Goal: Check status: Check status

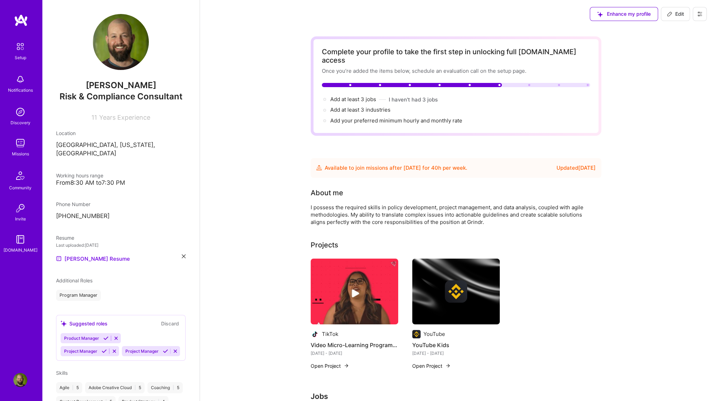
click at [20, 22] on img at bounding box center [21, 20] width 14 height 13
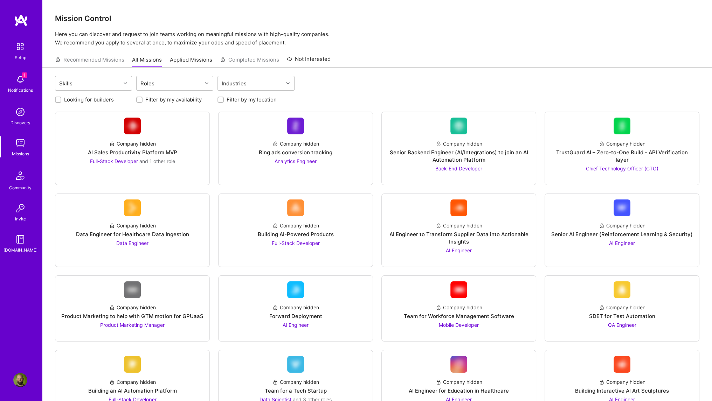
click at [20, 78] on img at bounding box center [20, 80] width 14 height 14
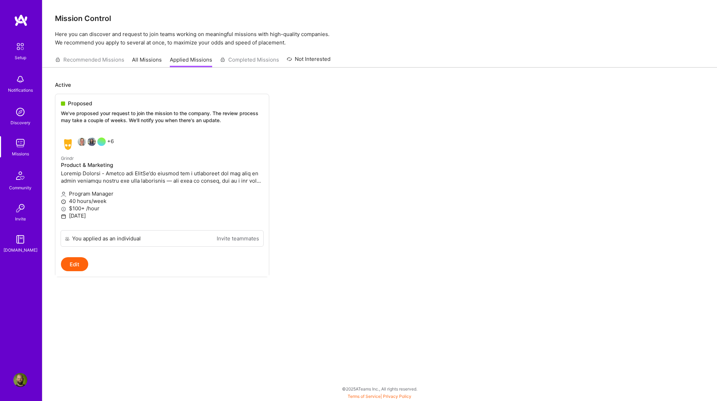
click at [20, 80] on img at bounding box center [20, 80] width 14 height 14
click at [20, 110] on img at bounding box center [20, 112] width 14 height 14
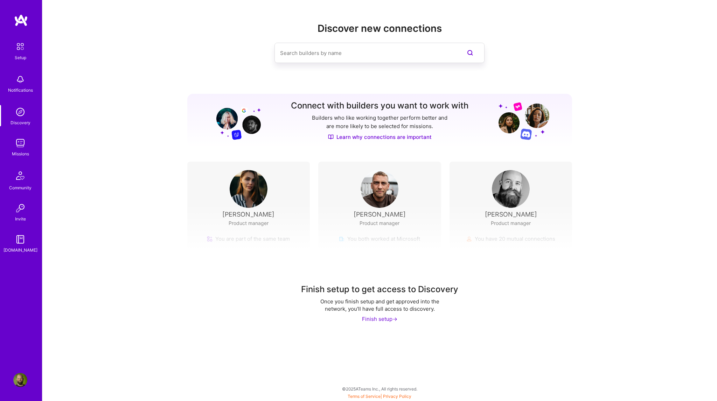
click at [24, 149] on img at bounding box center [20, 143] width 14 height 14
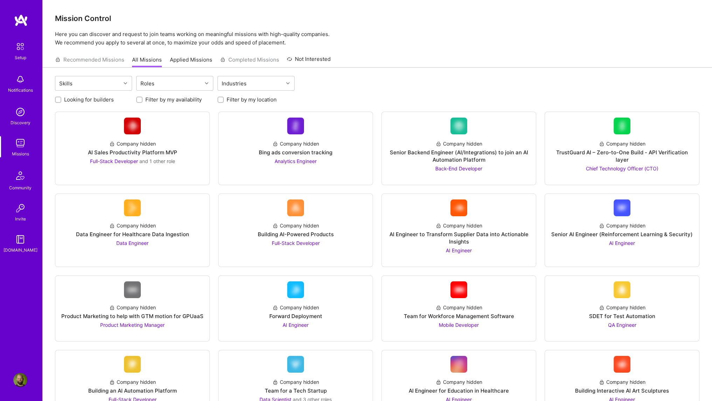
click at [17, 48] on img at bounding box center [20, 46] width 15 height 15
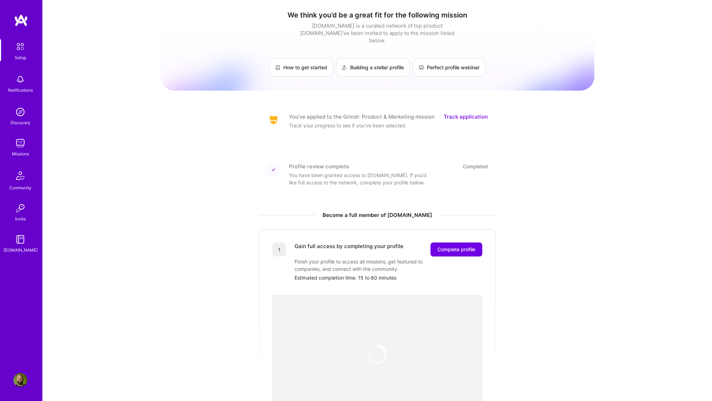
click at [463, 113] on link "Track application" at bounding box center [466, 116] width 44 height 7
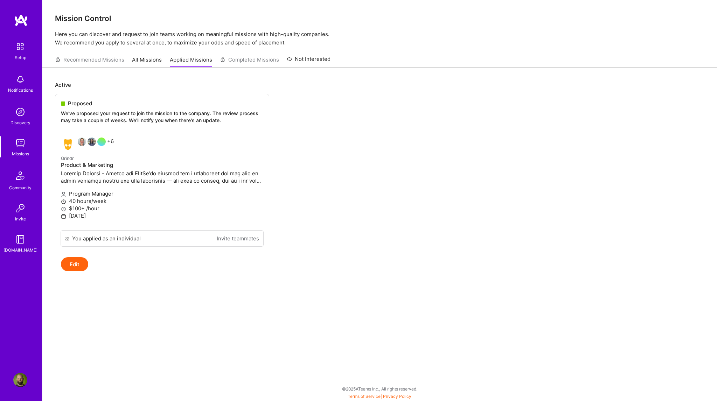
click at [21, 83] on img at bounding box center [20, 80] width 14 height 14
click at [23, 142] on img at bounding box center [20, 143] width 14 height 14
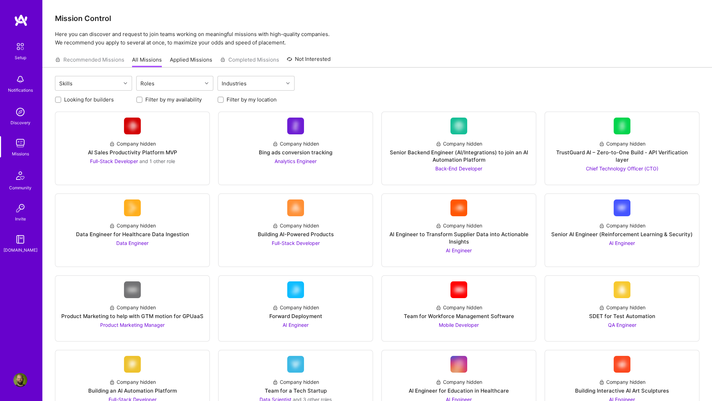
click at [18, 77] on img at bounding box center [20, 80] width 14 height 14
click at [22, 111] on img at bounding box center [20, 112] width 14 height 14
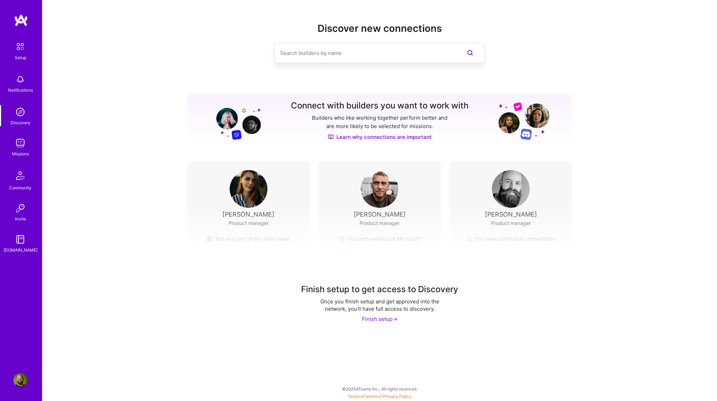
click at [23, 143] on img at bounding box center [20, 143] width 14 height 14
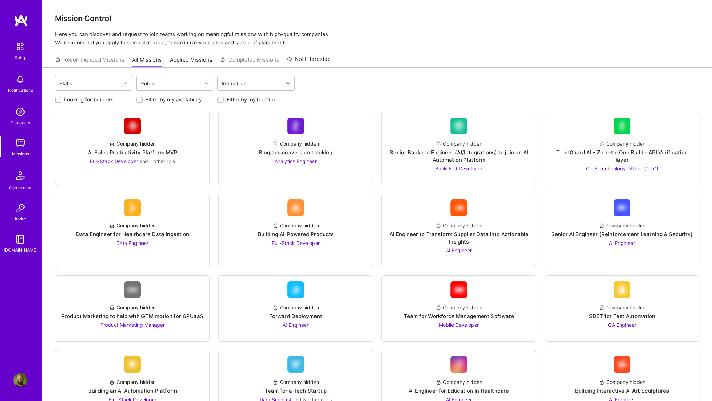
click at [193, 58] on link "Applied Missions" at bounding box center [191, 62] width 42 height 12
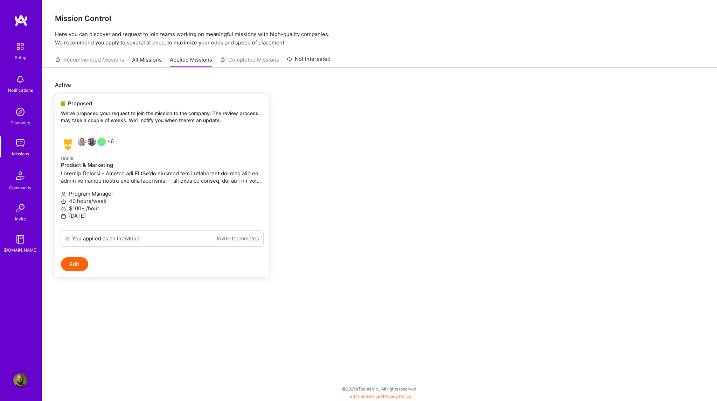
click at [168, 116] on p "We've proposed your request to join the mission to the company. The review proc…" at bounding box center [162, 117] width 202 height 14
click at [150, 111] on p "We've proposed your request to join the mission to the company. The review proc…" at bounding box center [162, 117] width 202 height 14
click at [18, 178] on img at bounding box center [20, 175] width 17 height 17
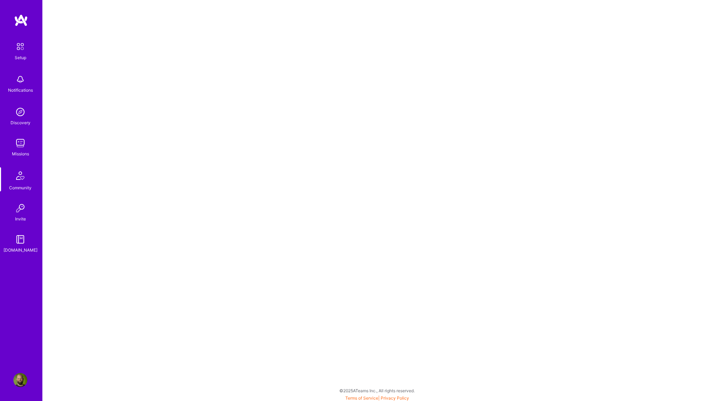
click at [20, 47] on img at bounding box center [20, 46] width 15 height 15
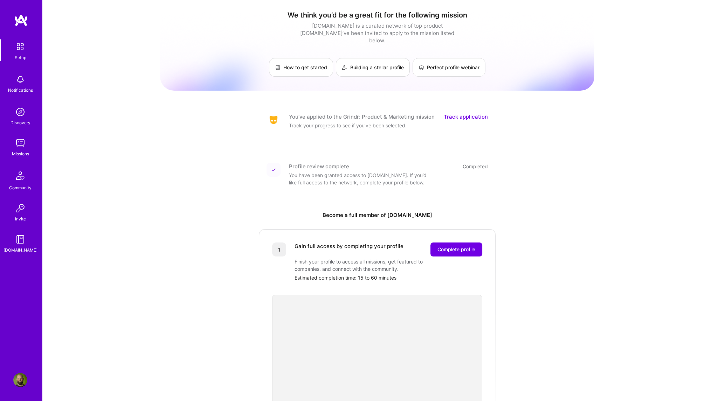
click at [22, 241] on img at bounding box center [20, 240] width 14 height 14
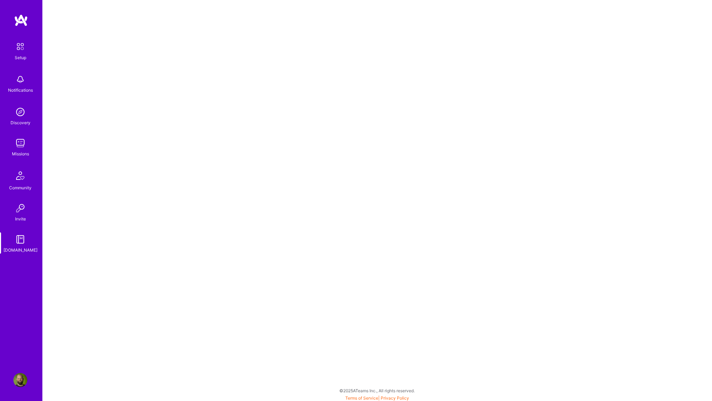
click at [19, 47] on img at bounding box center [20, 46] width 15 height 15
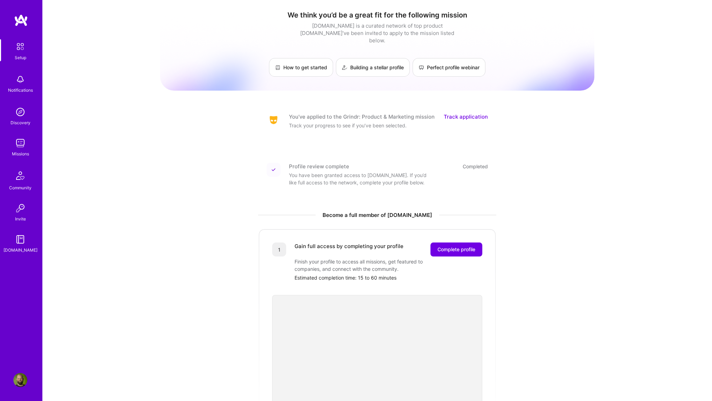
click at [18, 83] on img at bounding box center [20, 80] width 14 height 14
click at [23, 114] on img at bounding box center [20, 112] width 14 height 14
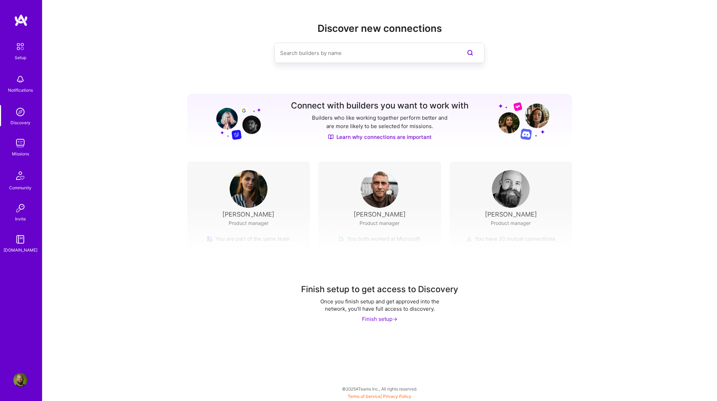
click at [23, 114] on img at bounding box center [20, 112] width 14 height 14
click at [23, 142] on img at bounding box center [20, 143] width 14 height 14
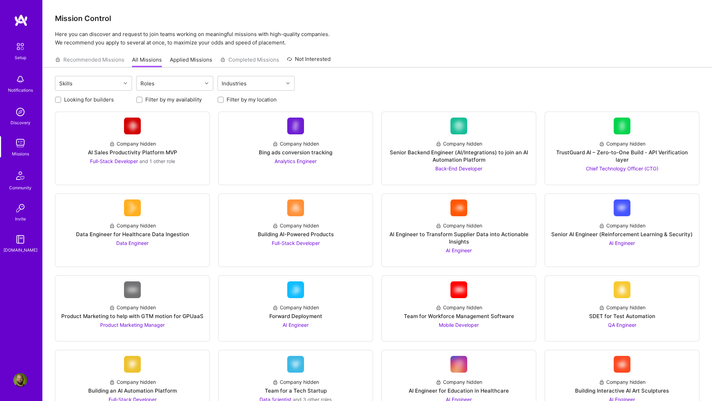
click at [19, 172] on img at bounding box center [20, 175] width 17 height 17
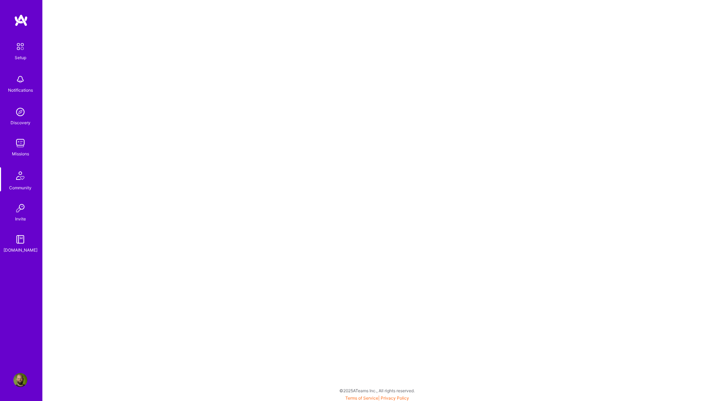
click at [22, 208] on img at bounding box center [20, 208] width 14 height 14
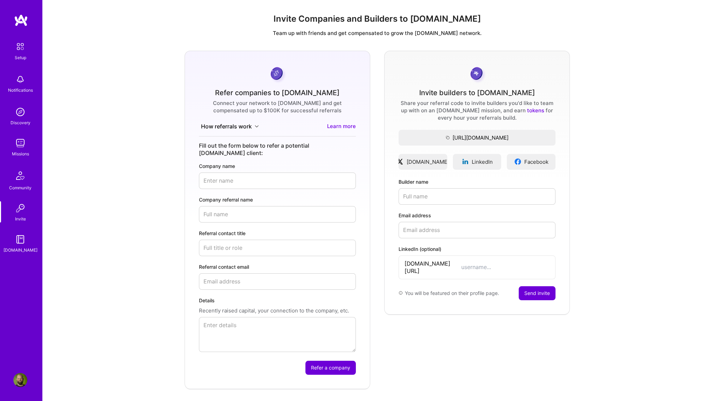
click at [18, 380] on img at bounding box center [20, 380] width 14 height 14
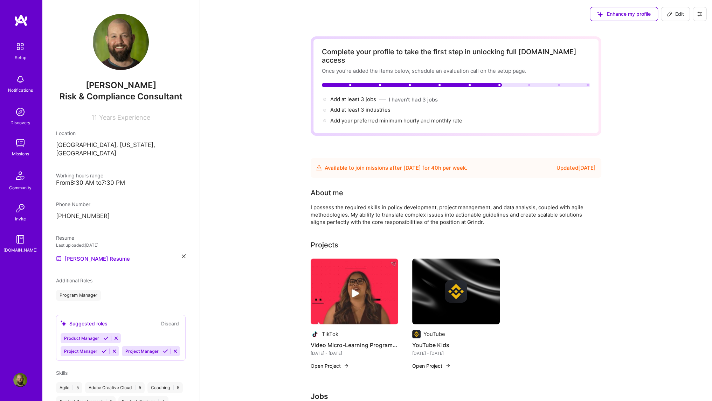
click at [20, 19] on img at bounding box center [21, 20] width 14 height 13
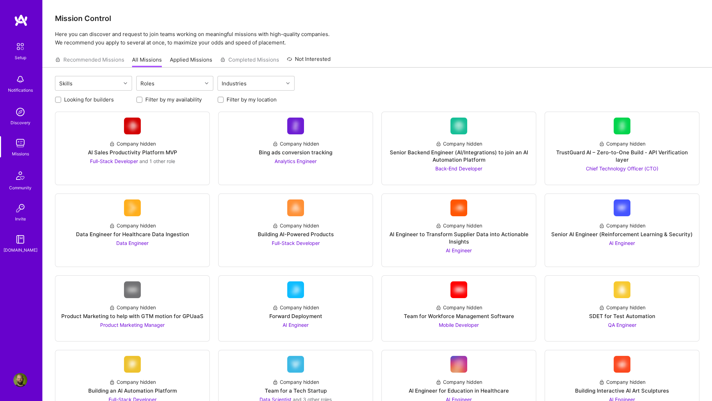
click at [18, 81] on img at bounding box center [20, 80] width 14 height 14
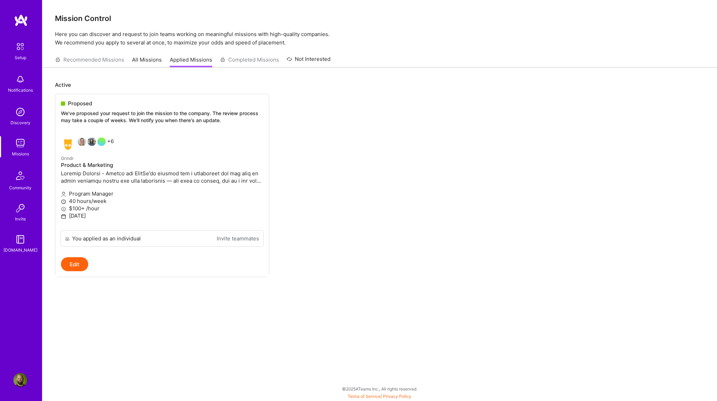
click at [19, 83] on img at bounding box center [20, 80] width 14 height 14
click at [21, 146] on img at bounding box center [20, 143] width 14 height 14
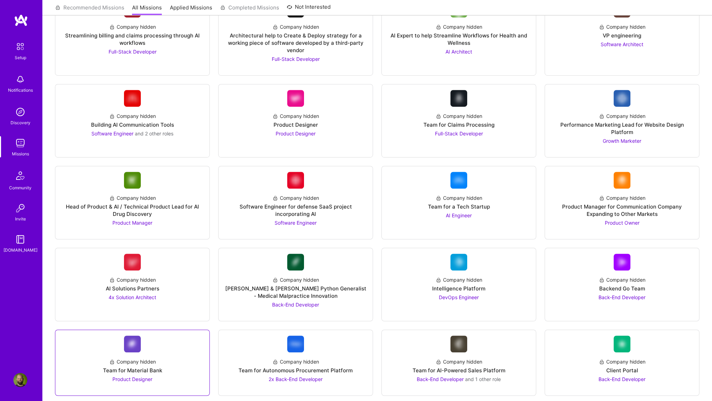
scroll to position [596, 0]
